Goal: Complete application form

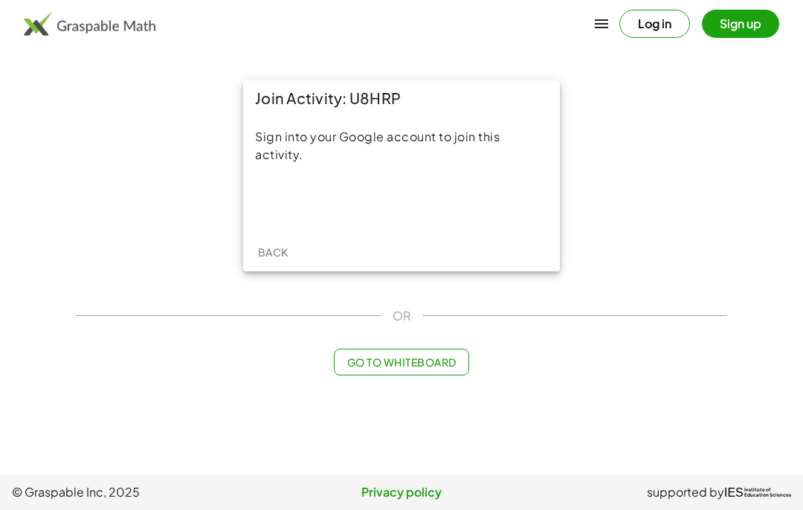
click at [427, 192] on div "Sign in with Google. Opens in new tab" at bounding box center [401, 202] width 137 height 33
click at [747, 24] on button "Sign up" at bounding box center [740, 24] width 77 height 28
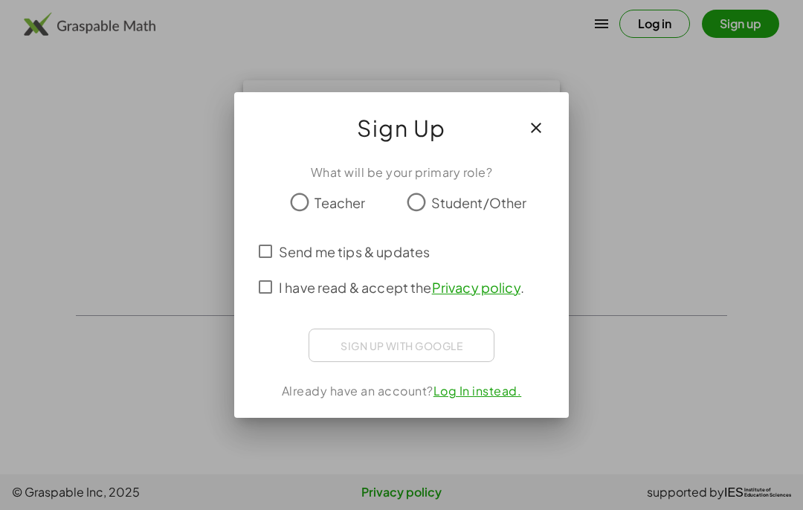
click at [567, 106] on div "Sign Up" at bounding box center [401, 122] width 335 height 60
click at [547, 120] on button "button" at bounding box center [536, 128] width 36 height 36
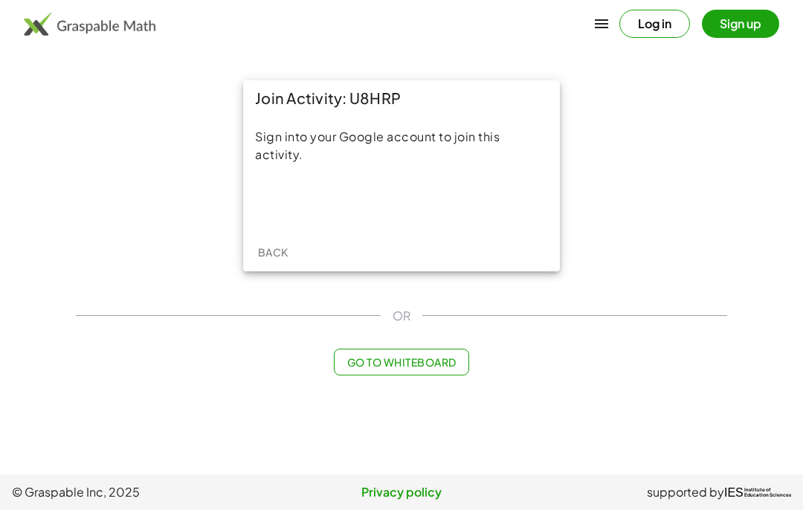
click at [665, 23] on button "Log in" at bounding box center [655, 24] width 71 height 28
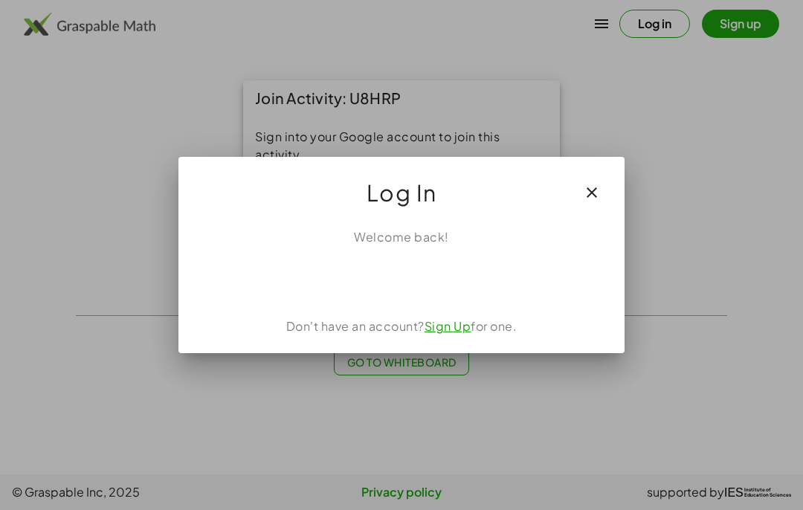
click at [451, 277] on div "Sign in with Google. Opens in new tab" at bounding box center [401, 279] width 137 height 33
click at [466, 326] on link "Sign Up" at bounding box center [448, 326] width 47 height 16
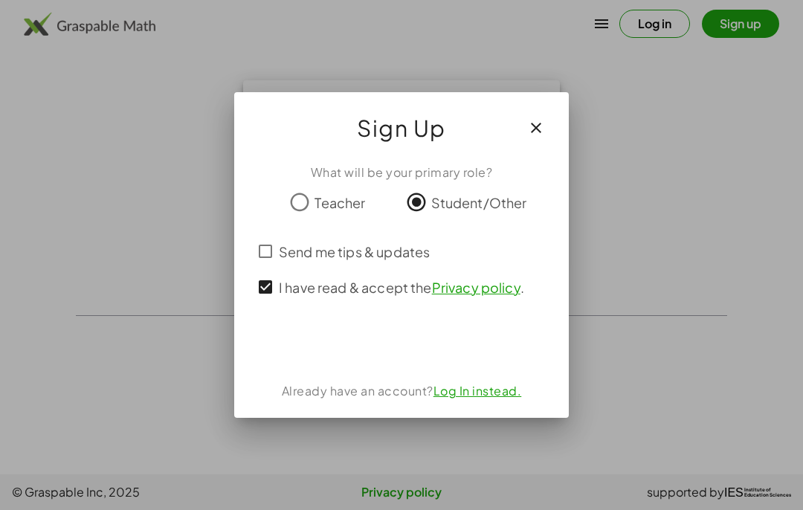
click at [358, 346] on div "Sign in with Google. Opens in new tab" at bounding box center [401, 343] width 137 height 33
click at [426, 340] on div "Sign in with Google. Opens in new tab" at bounding box center [401, 343] width 137 height 33
